Goal: Transaction & Acquisition: Download file/media

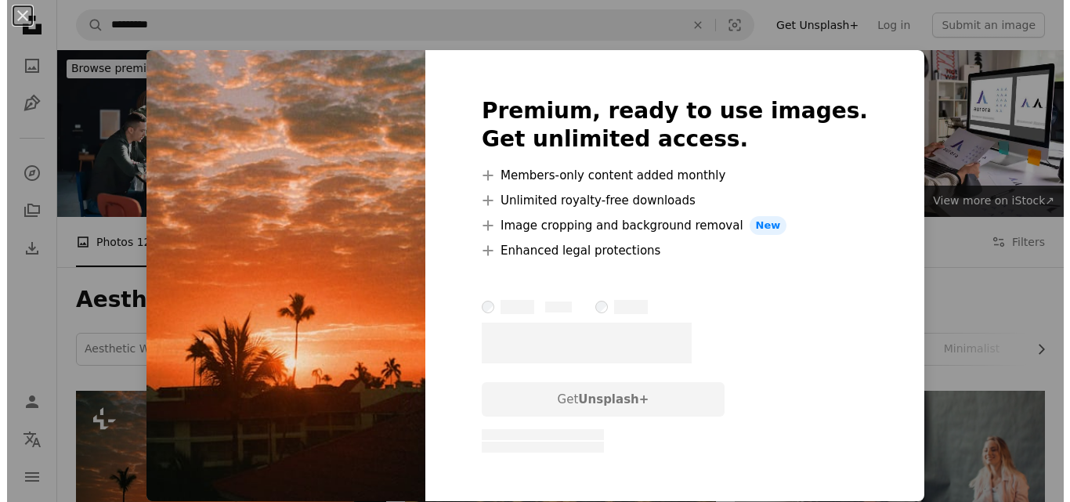
scroll to position [325, 0]
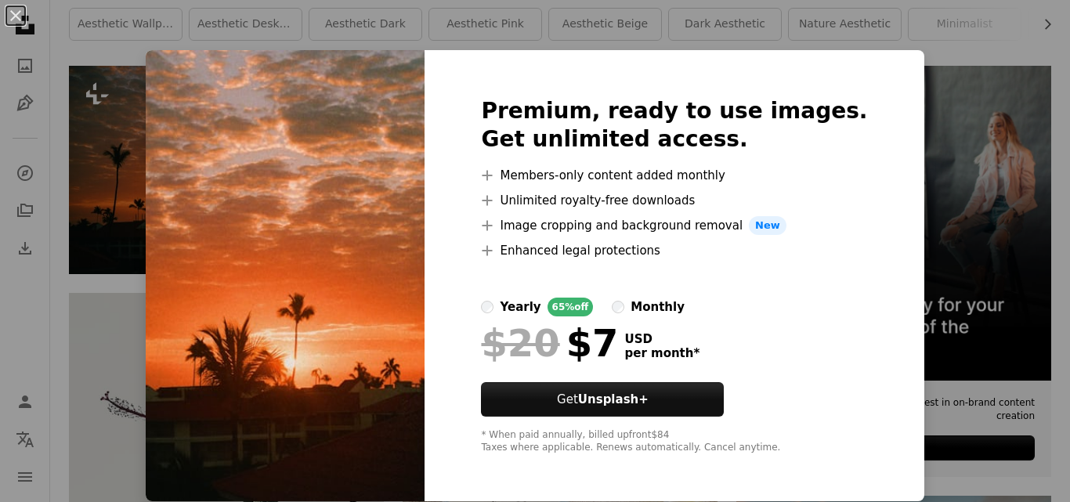
click at [309, 176] on img at bounding box center [285, 275] width 279 height 451
click at [313, 143] on img at bounding box center [285, 275] width 279 height 451
click at [675, 418] on div at bounding box center [674, 423] width 386 height 13
drag, startPoint x: 683, startPoint y: 401, endPoint x: 719, endPoint y: 208, distance: 196.1
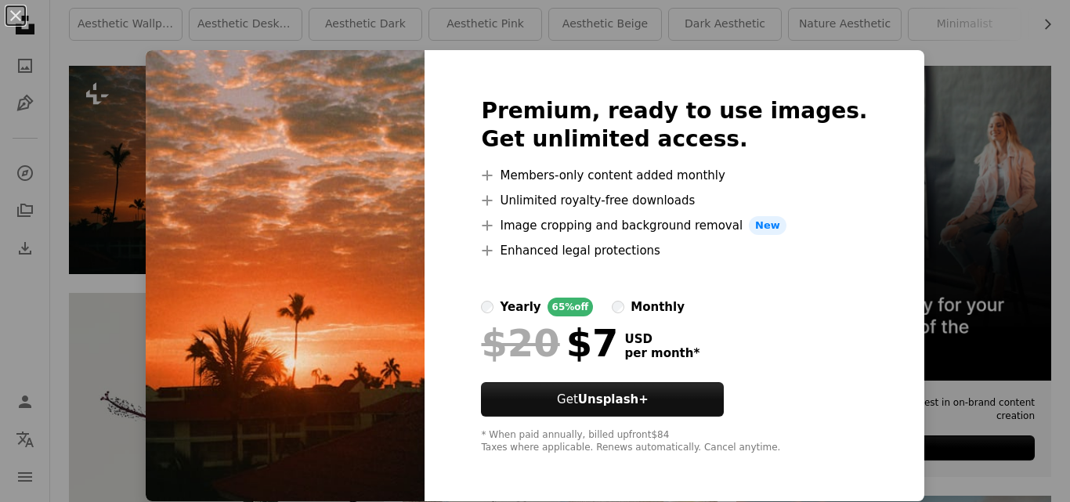
click at [719, 208] on div "Premium, ready to use images. Get unlimited access. A plus sign Members-only co…" at bounding box center [674, 275] width 499 height 451
click at [758, 226] on span "New" at bounding box center [768, 225] width 38 height 19
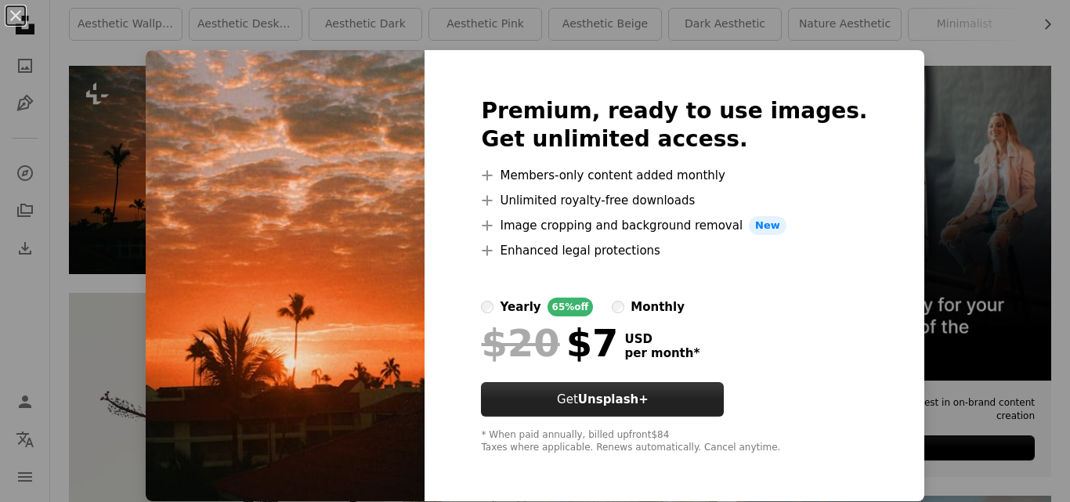
click at [604, 405] on button "Get Unsplash+" at bounding box center [602, 399] width 243 height 34
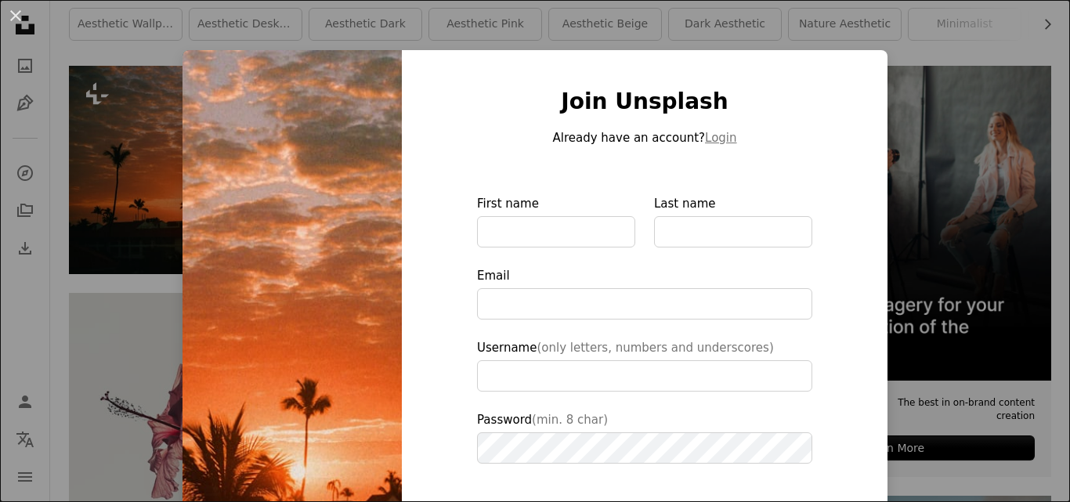
click at [308, 247] on img at bounding box center [292, 354] width 219 height 609
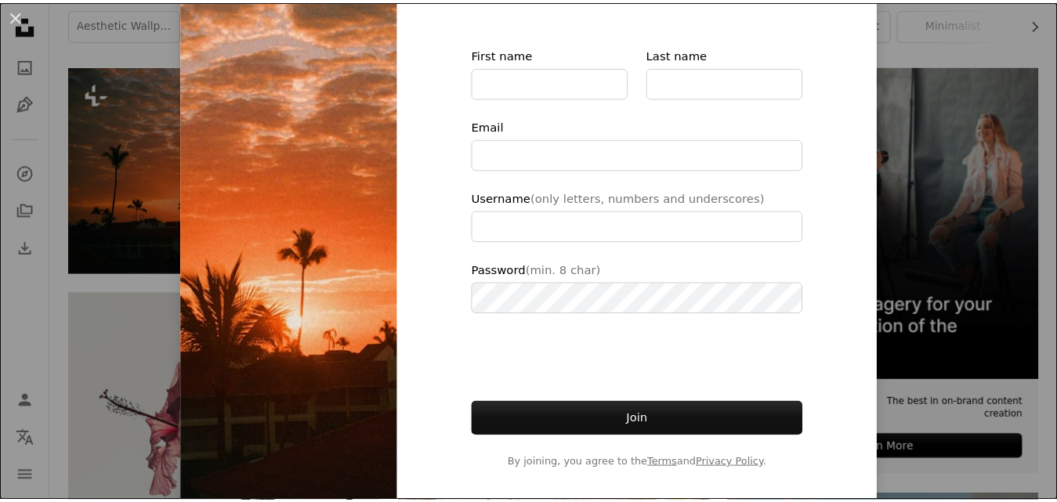
scroll to position [157, 0]
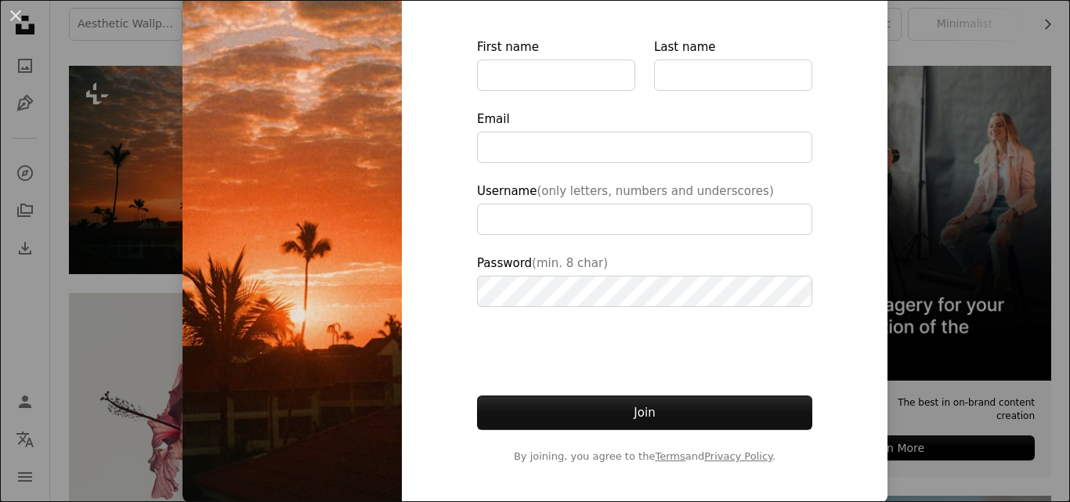
type input "**********"
click at [228, 196] on img at bounding box center [292, 197] width 219 height 609
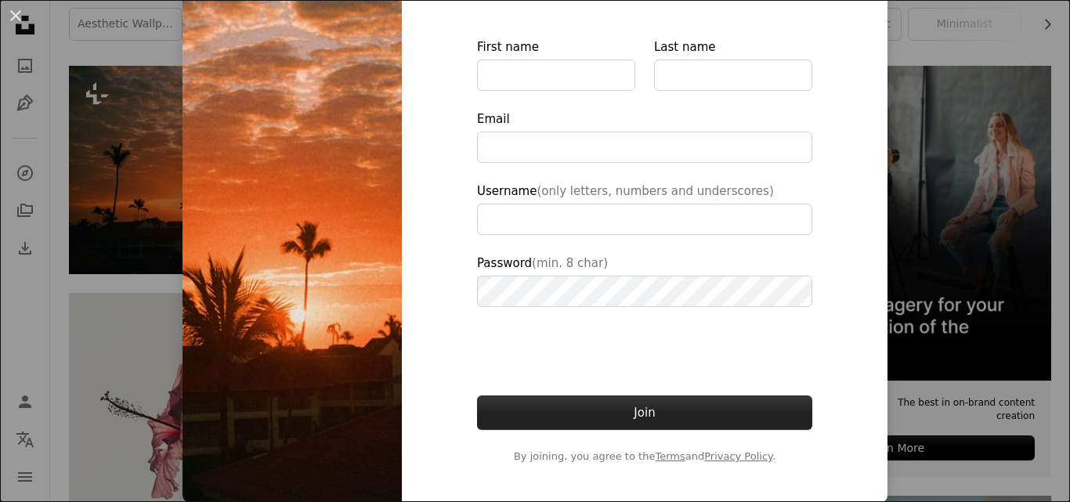
click at [579, 429] on button "Join" at bounding box center [644, 413] width 335 height 34
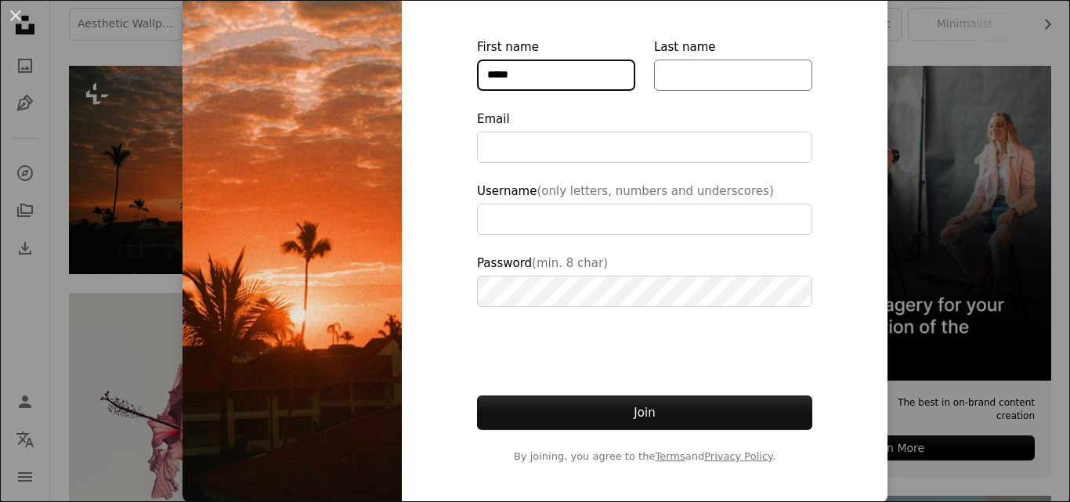
type input "*****"
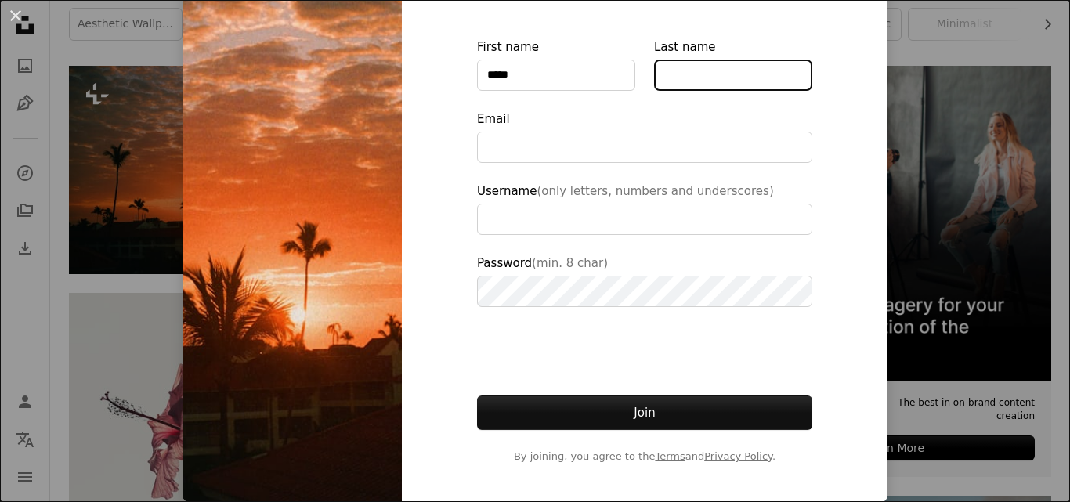
click at [708, 78] on input "Last name" at bounding box center [733, 75] width 158 height 31
type input "******"
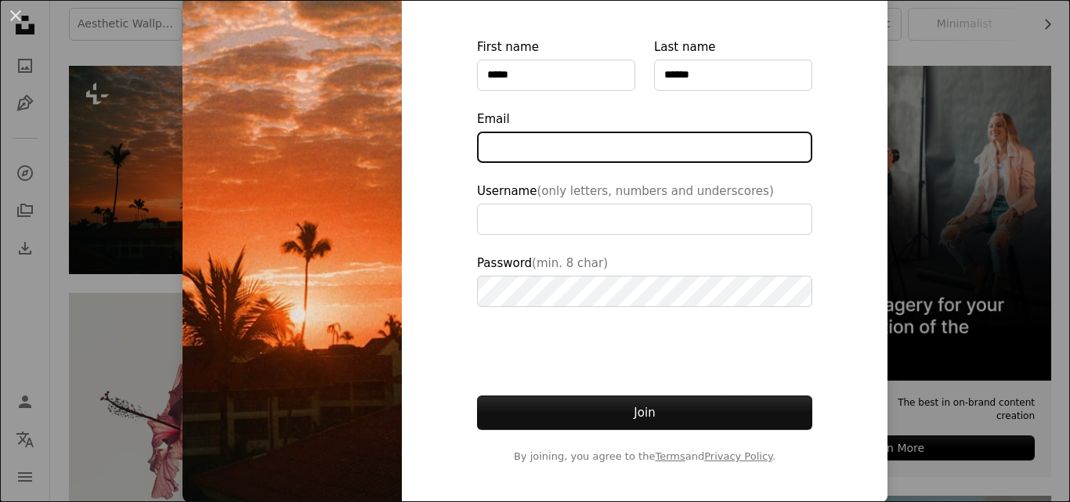
click at [627, 135] on input "Email" at bounding box center [644, 147] width 335 height 31
type input "*"
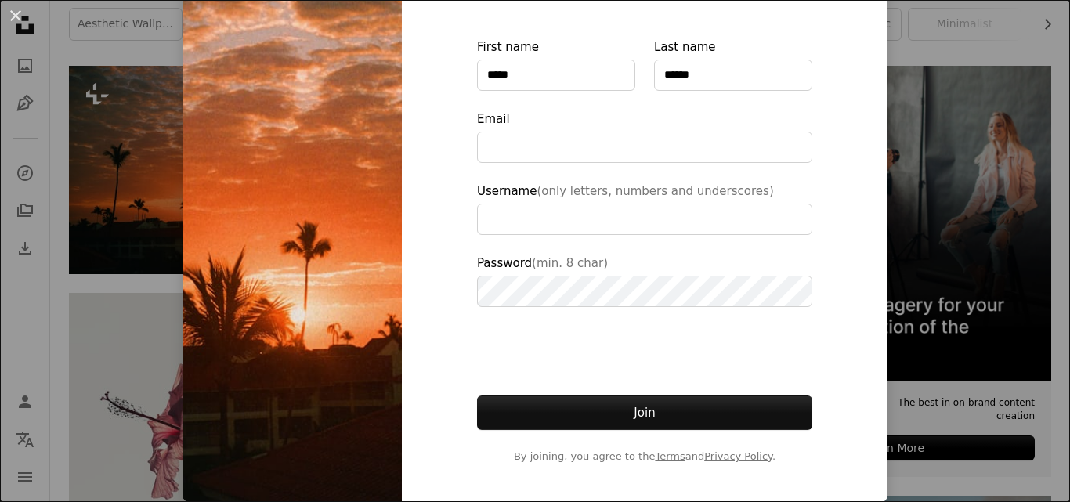
click at [274, 324] on img at bounding box center [292, 197] width 219 height 609
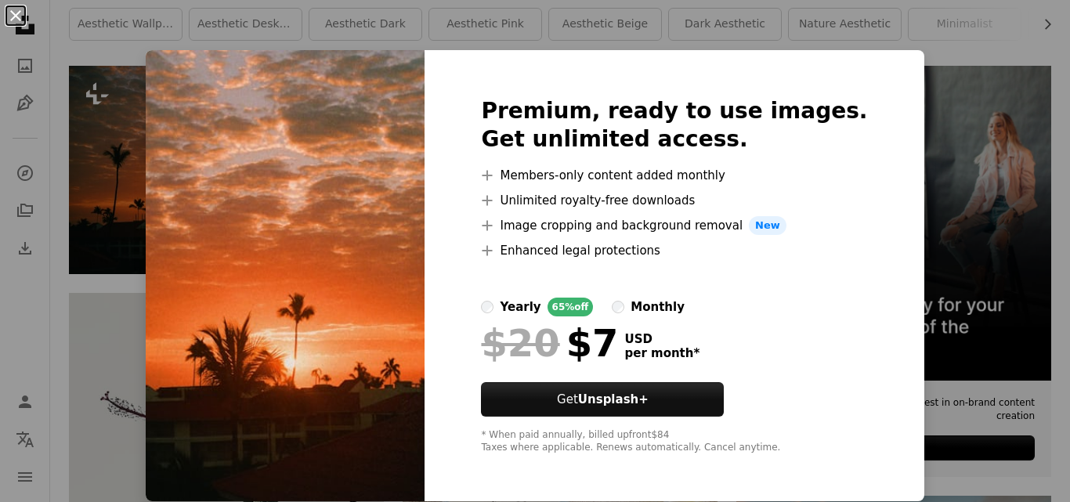
click at [17, 13] on button "An X shape" at bounding box center [15, 15] width 19 height 19
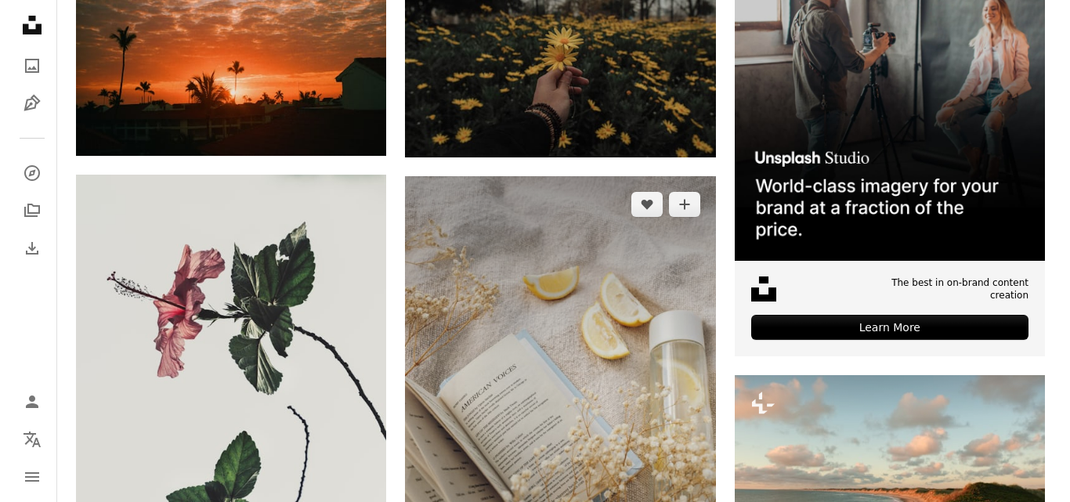
scroll to position [458, 0]
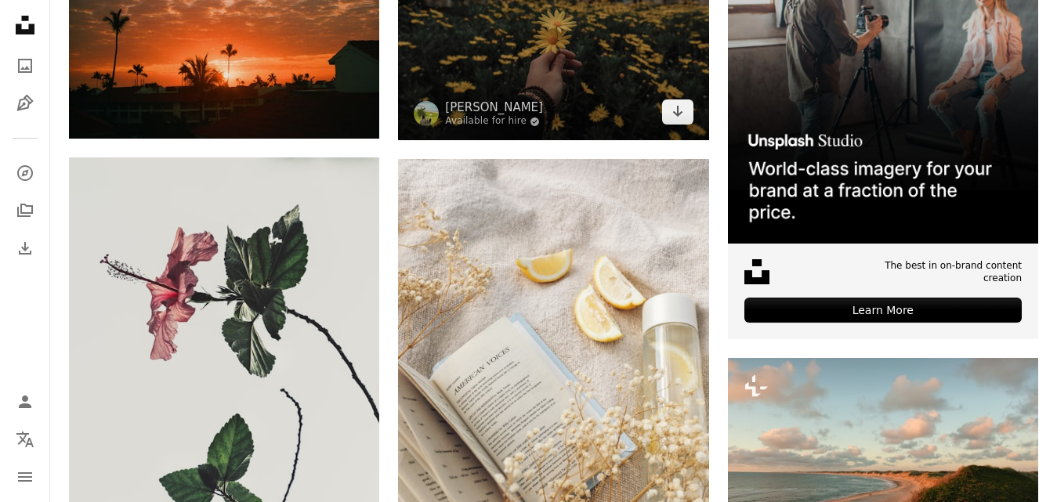
click at [596, 110] on img at bounding box center [553, 37] width 310 height 208
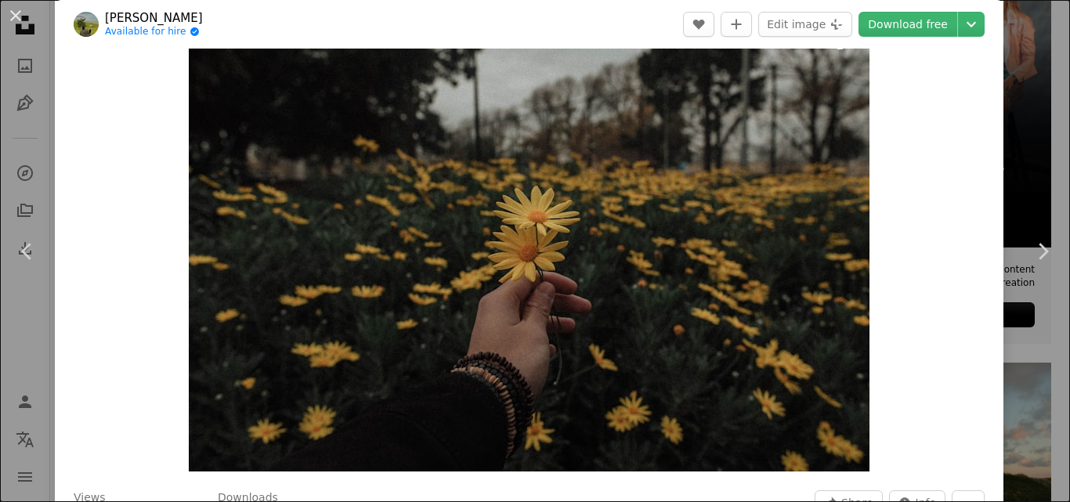
scroll to position [124, 0]
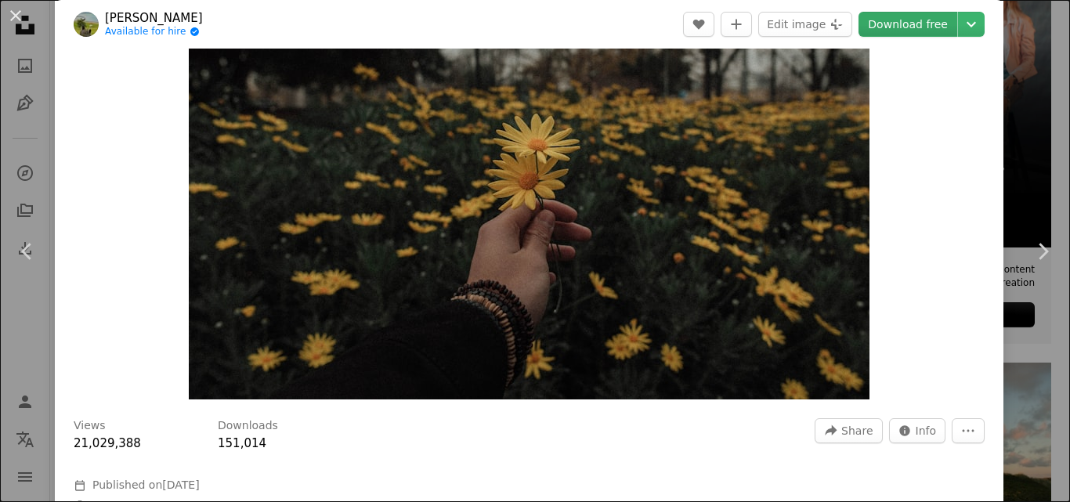
click at [936, 35] on link "Download free" at bounding box center [908, 24] width 99 height 25
